Goal: Transaction & Acquisition: Subscribe to service/newsletter

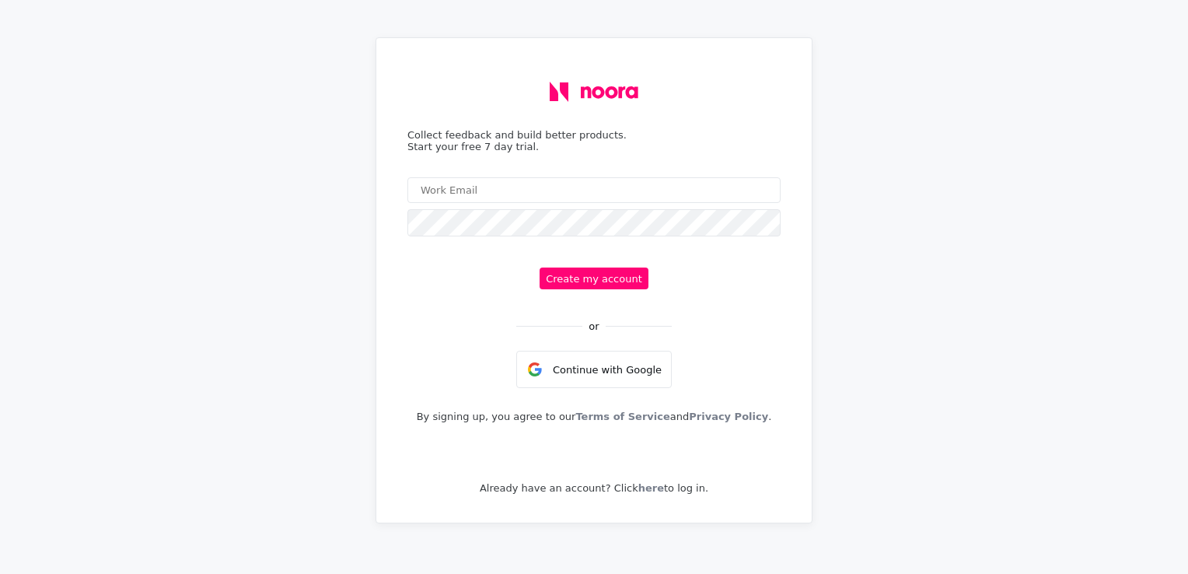
click at [543, 193] on input "email" at bounding box center [593, 190] width 373 height 26
type input "arun123@gmail.com"
click at [562, 281] on button "Create my account" at bounding box center [594, 278] width 109 height 22
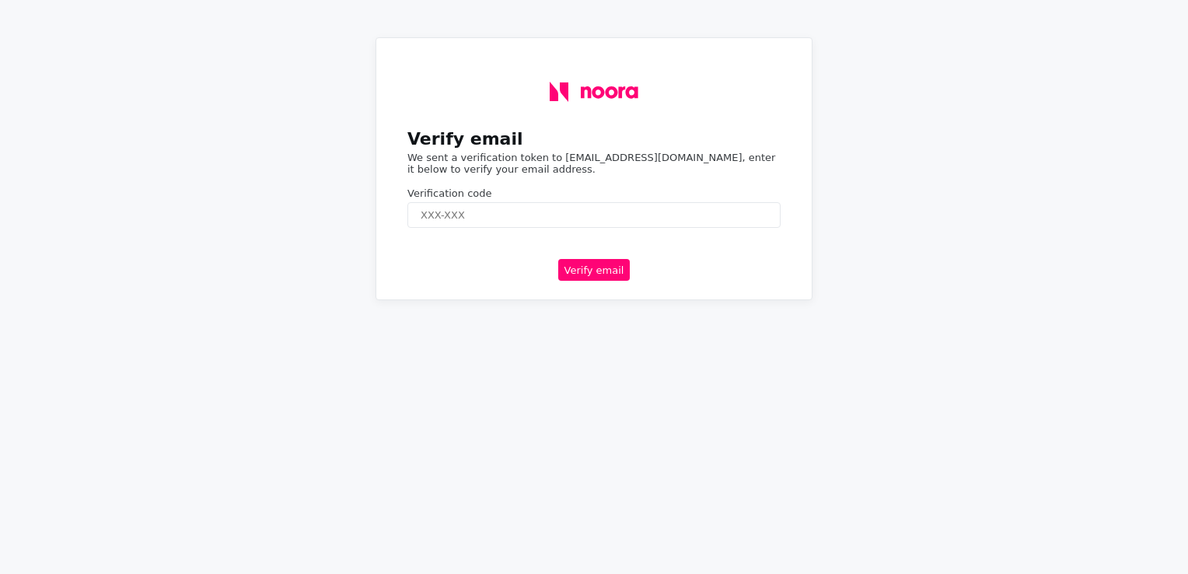
click at [657, 216] on input "text" at bounding box center [593, 215] width 373 height 26
